Goal: Task Accomplishment & Management: Use online tool/utility

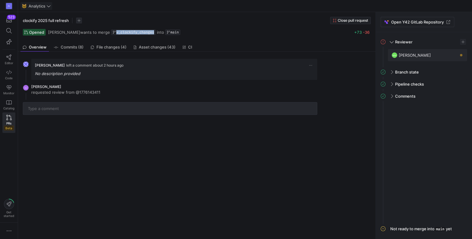
click at [40, 7] on span "Analytics" at bounding box center [37, 6] width 17 height 5
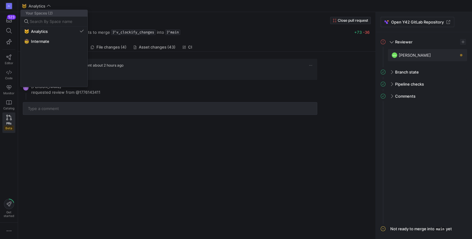
click at [165, 32] on div at bounding box center [236, 119] width 472 height 239
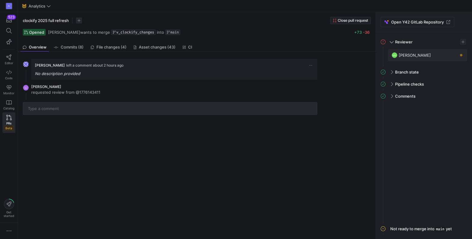
click at [171, 32] on span "main" at bounding box center [175, 32] width 8 height 4
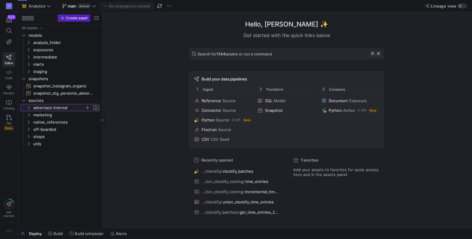
click at [28, 106] on icon "Press SPACE to select this row." at bounding box center [29, 107] width 2 height 3
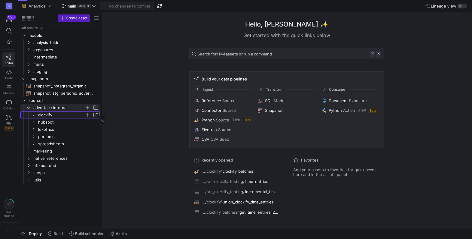
click at [33, 113] on icon "Press SPACE to select this row." at bounding box center [34, 114] width 2 height 3
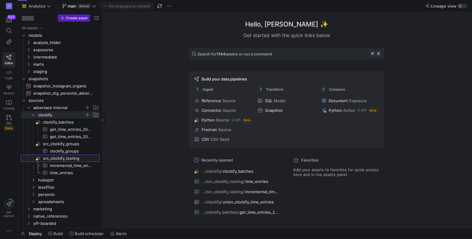
click at [61, 159] on span "src_clockify_testing​​​​​​​​" at bounding box center [71, 158] width 56 height 7
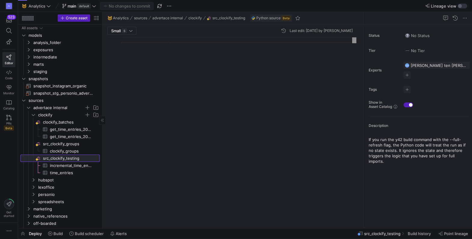
scroll to position [54, 0]
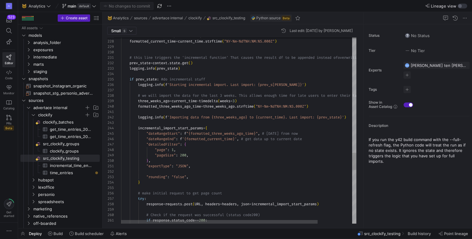
scroll to position [43, 126]
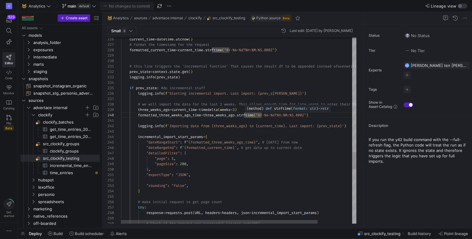
scroll to position [48, 130]
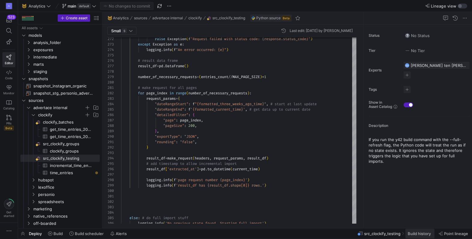
click at [422, 233] on span "Build history" at bounding box center [419, 233] width 23 height 5
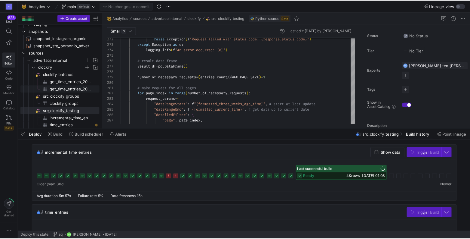
scroll to position [50, 0]
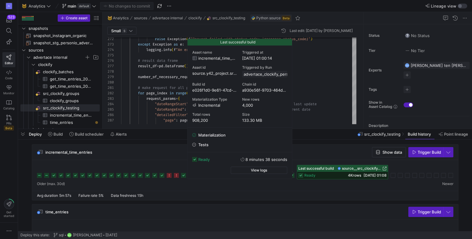
click at [376, 175] on span "[DATE] 01:08" at bounding box center [375, 175] width 23 height 5
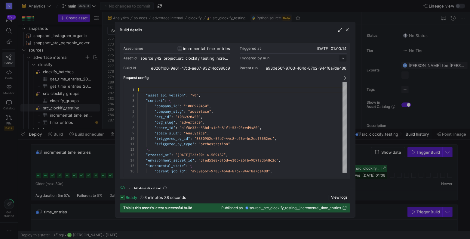
scroll to position [54, 0]
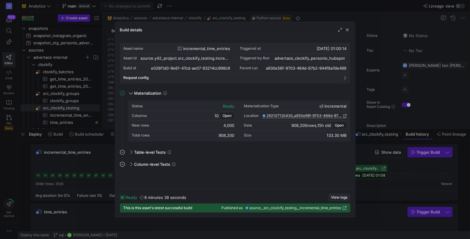
click at [337, 197] on span "View logs" at bounding box center [339, 197] width 16 height 4
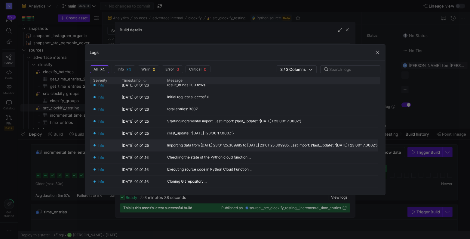
scroll to position [0, 10]
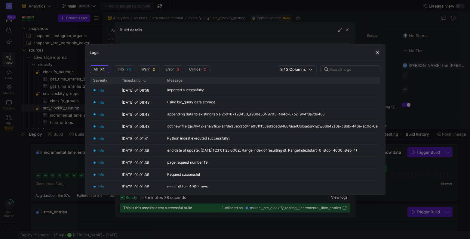
click at [375, 51] on span "button" at bounding box center [377, 52] width 6 height 6
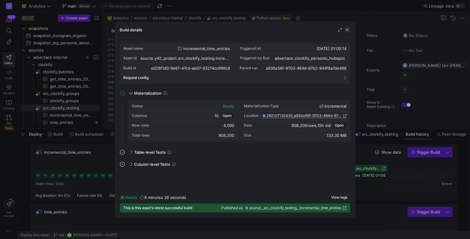
click at [346, 32] on span "button" at bounding box center [347, 30] width 6 height 6
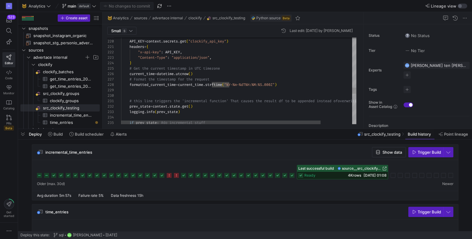
type textarea "# this line triggers the 'incremental function' That causes the result df to be…"
